Goal: Transaction & Acquisition: Purchase product/service

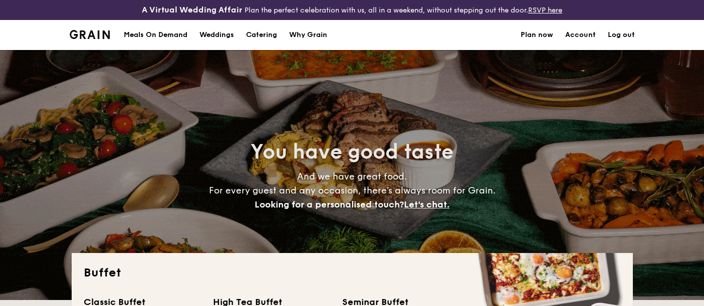
select select
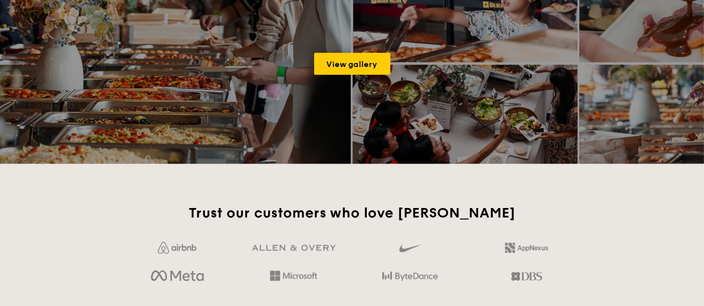
scroll to position [1446, 0]
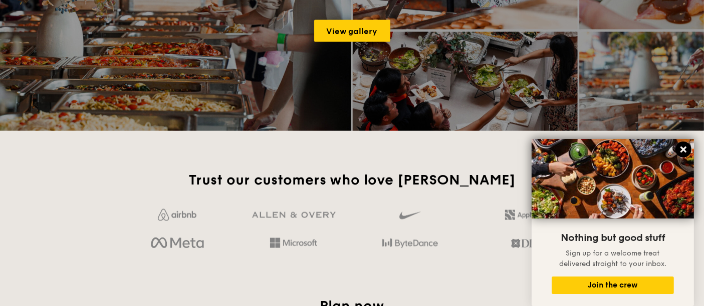
click at [685, 150] on icon at bounding box center [683, 149] width 9 height 9
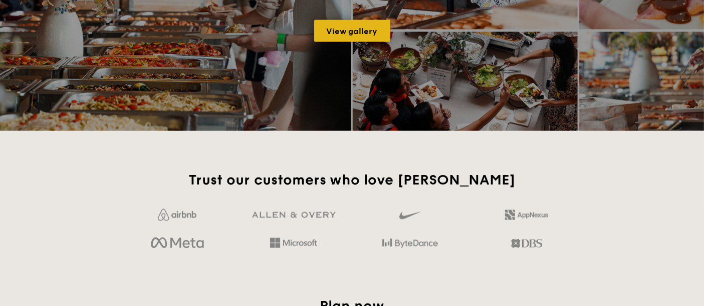
click at [338, 24] on link "View gallery" at bounding box center [352, 31] width 76 height 22
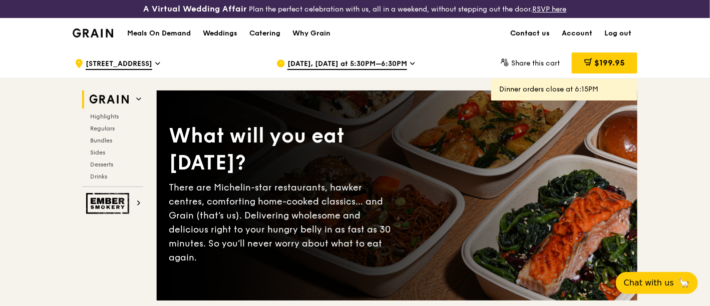
click at [534, 31] on link "Contact us" at bounding box center [530, 34] width 52 height 30
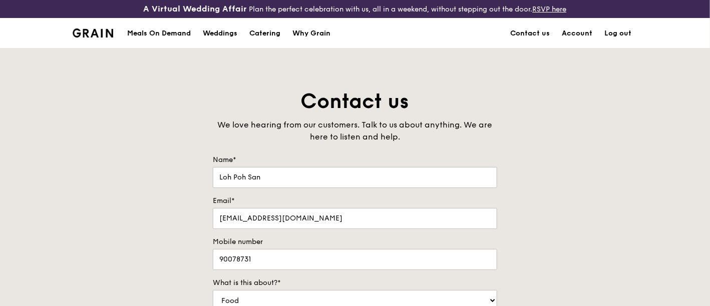
click at [164, 33] on div "Meals On Demand" at bounding box center [159, 34] width 64 height 30
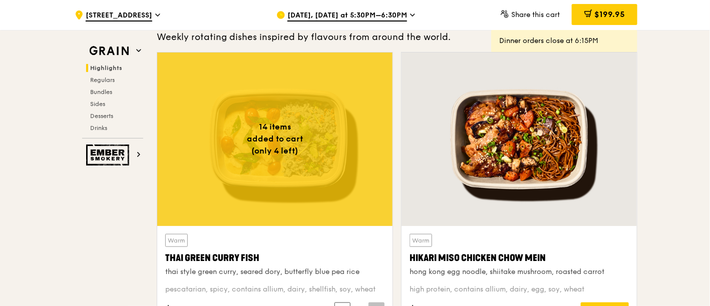
scroll to position [334, 0]
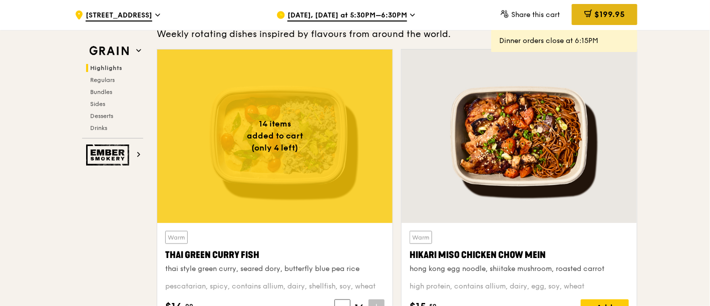
click at [611, 19] on div "$199.95" at bounding box center [605, 14] width 66 height 21
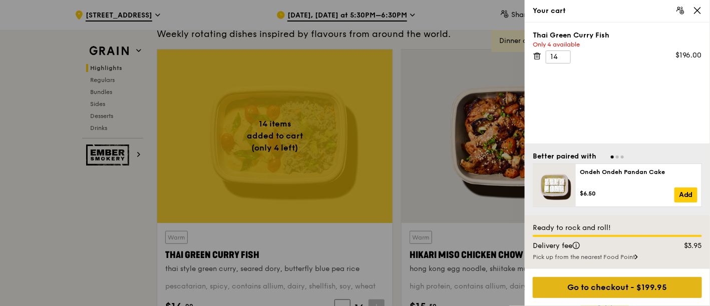
click at [643, 289] on div "Go to checkout - $199.95" at bounding box center [617, 287] width 169 height 21
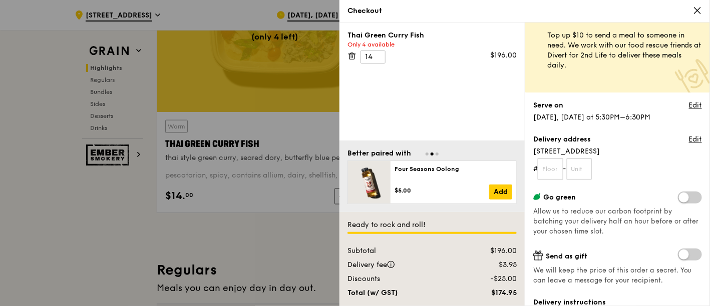
scroll to position [0, 0]
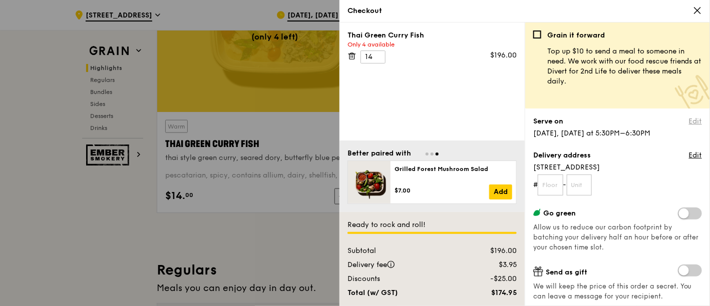
click at [689, 121] on link "Edit" at bounding box center [695, 122] width 13 height 10
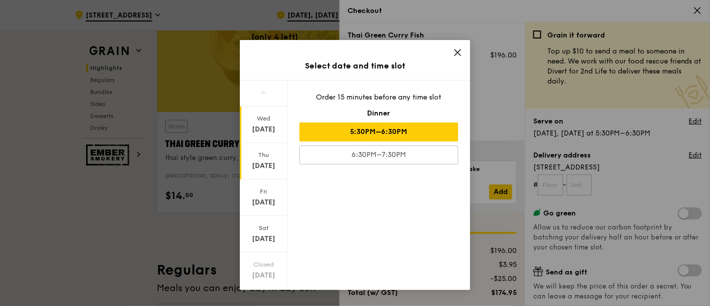
click at [277, 164] on div "Oct 9" at bounding box center [263, 166] width 45 height 10
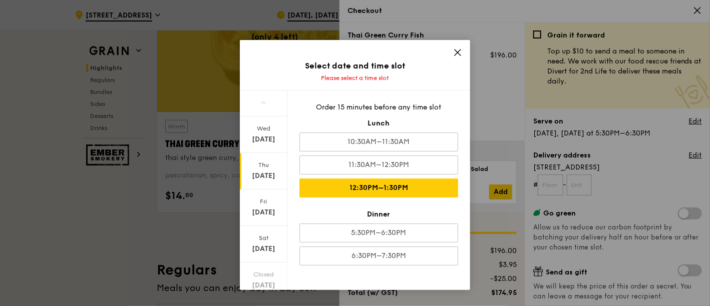
click at [427, 181] on div "12:30PM–1:30PM" at bounding box center [378, 188] width 159 height 19
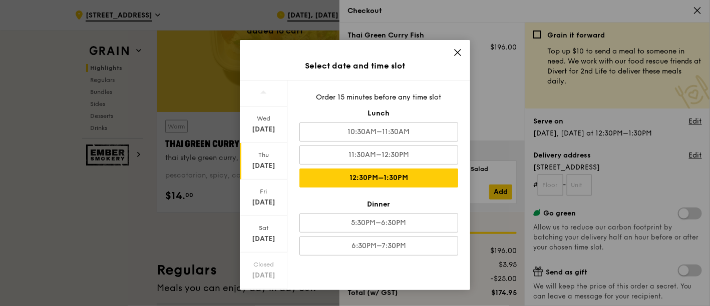
click at [456, 51] on icon at bounding box center [457, 52] width 9 height 9
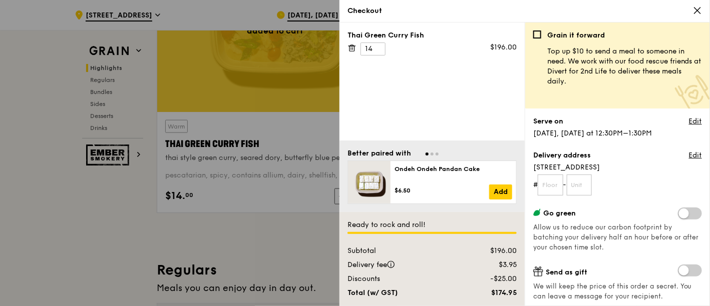
click at [250, 235] on div at bounding box center [355, 153] width 710 height 306
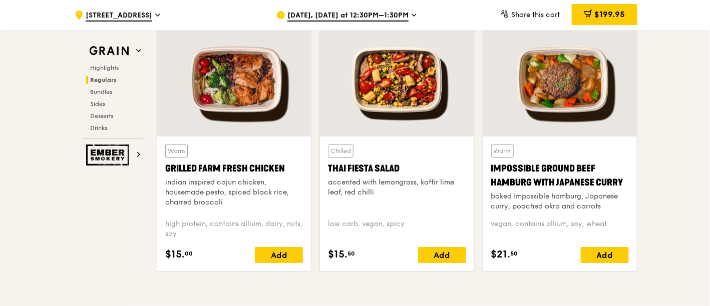
scroll to position [1168, 0]
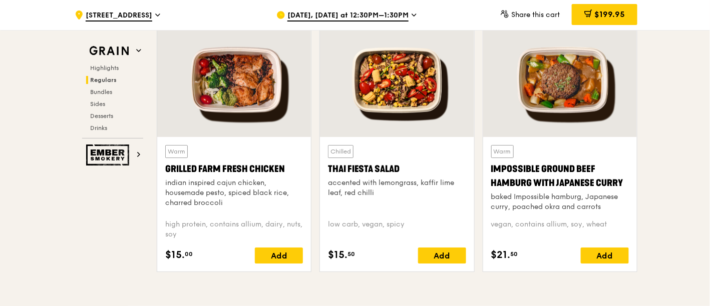
click at [405, 90] on div at bounding box center [397, 81] width 154 height 114
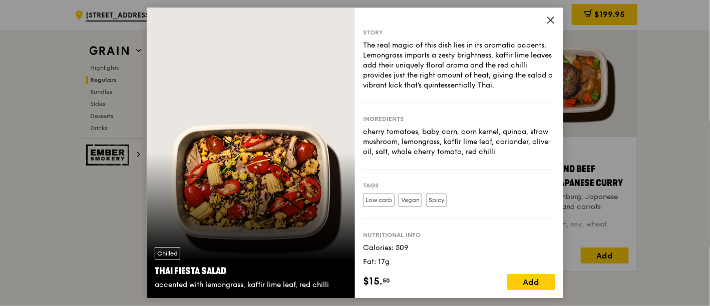
click at [551, 20] on icon at bounding box center [551, 20] width 6 height 6
